Goal: Check status

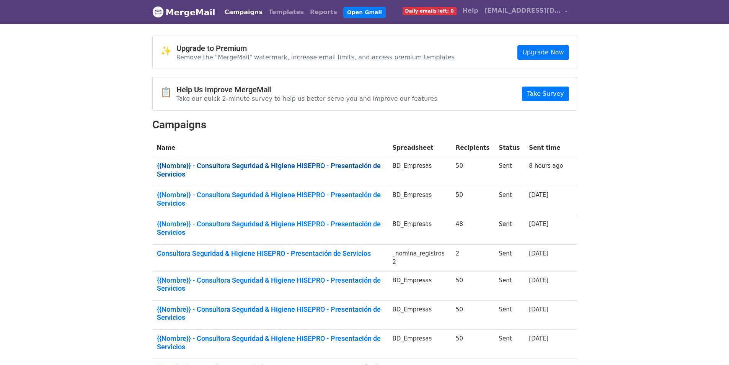
click at [335, 162] on link "{{Nombre}} - Consultora Seguridad & Higiene HISEPRO - Presentación de Servicios" at bounding box center [270, 169] width 226 height 16
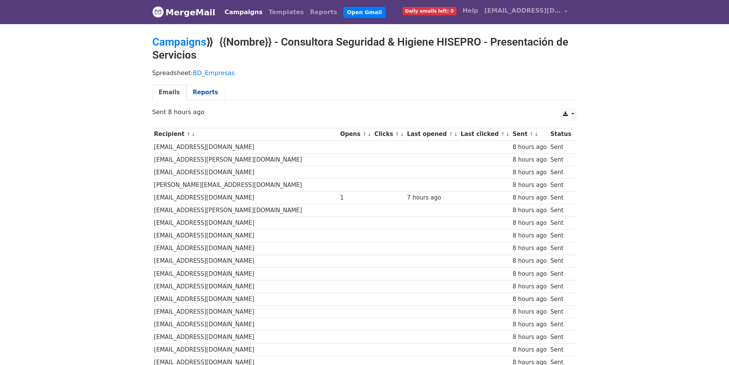
click at [196, 90] on link "Reports" at bounding box center [205, 93] width 38 height 16
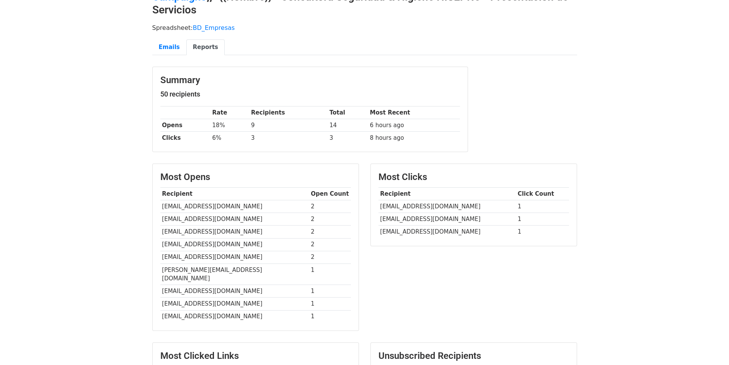
scroll to position [140, 0]
